Goal: Task Accomplishment & Management: Use online tool/utility

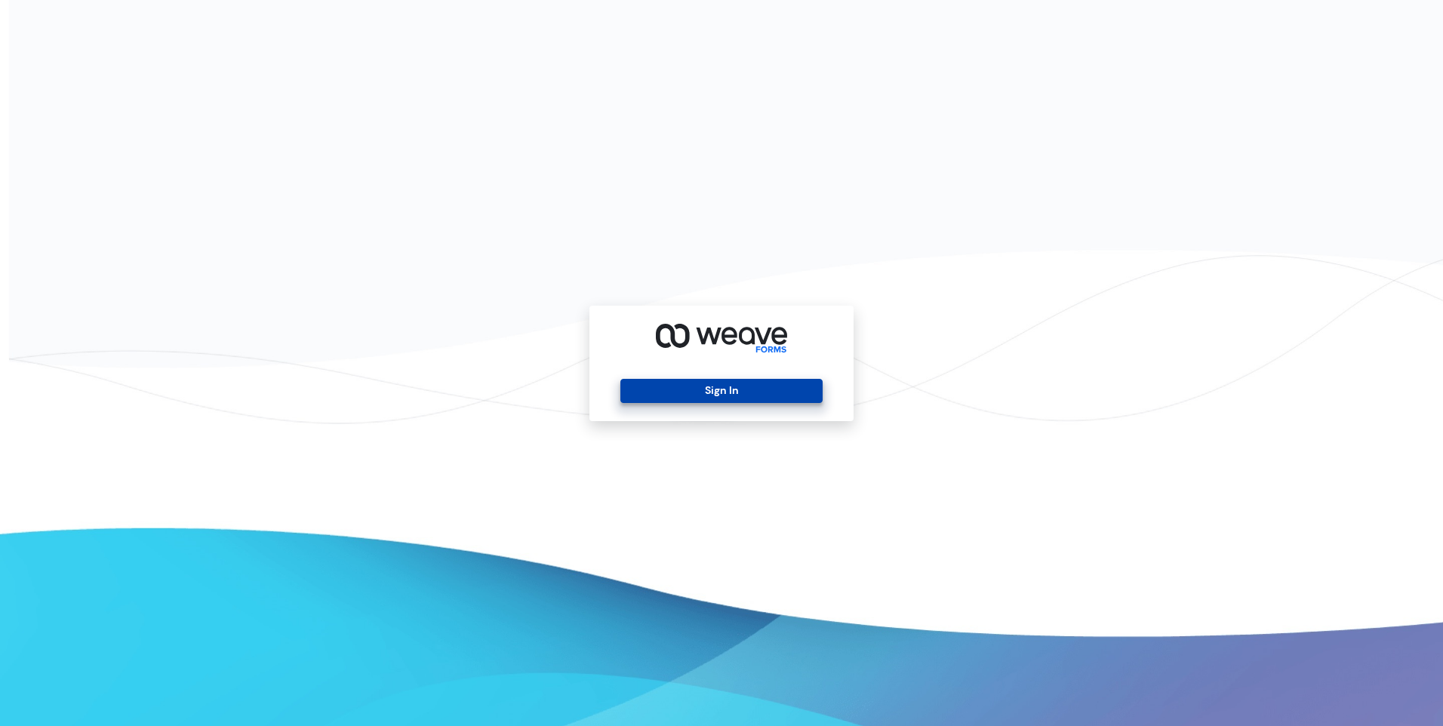
click at [712, 396] on button "Sign In" at bounding box center [720, 391] width 201 height 24
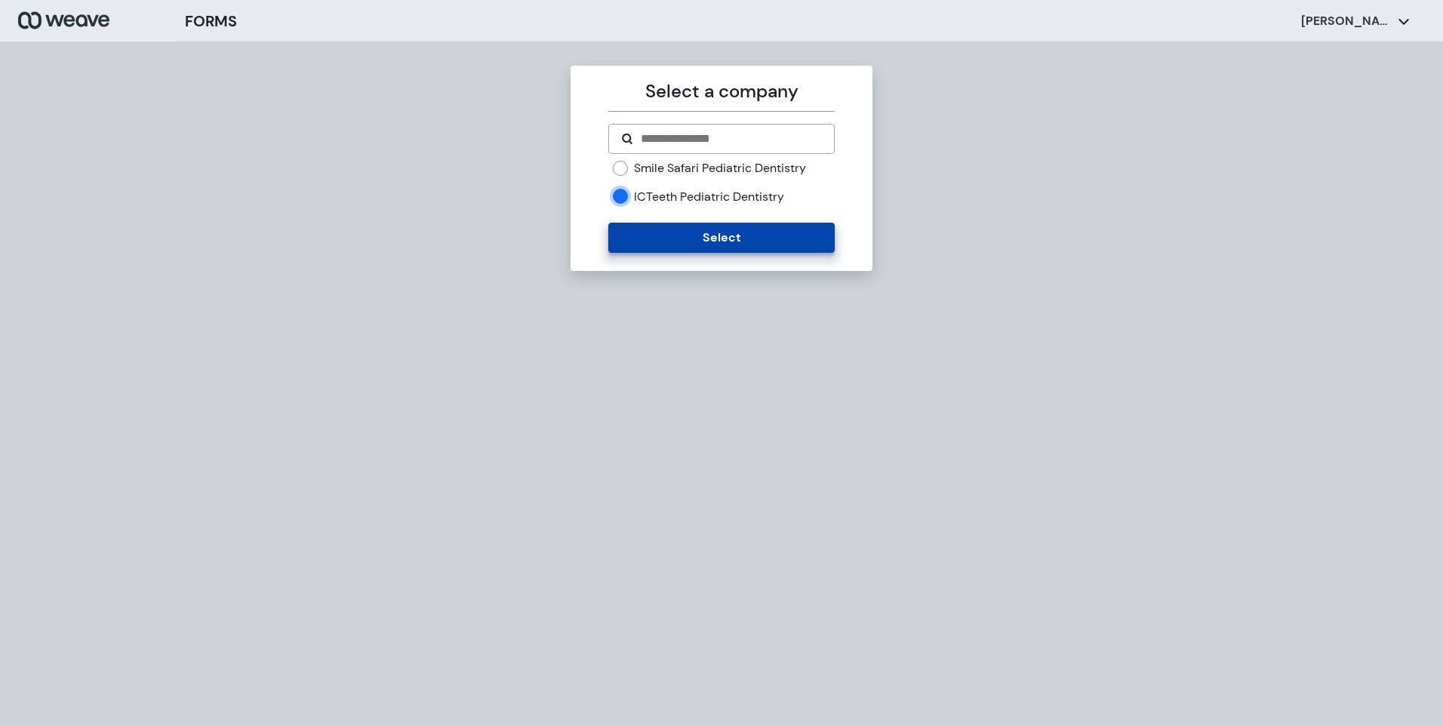
click at [635, 233] on button "Select" at bounding box center [721, 238] width 226 height 30
